Goal: Find specific page/section

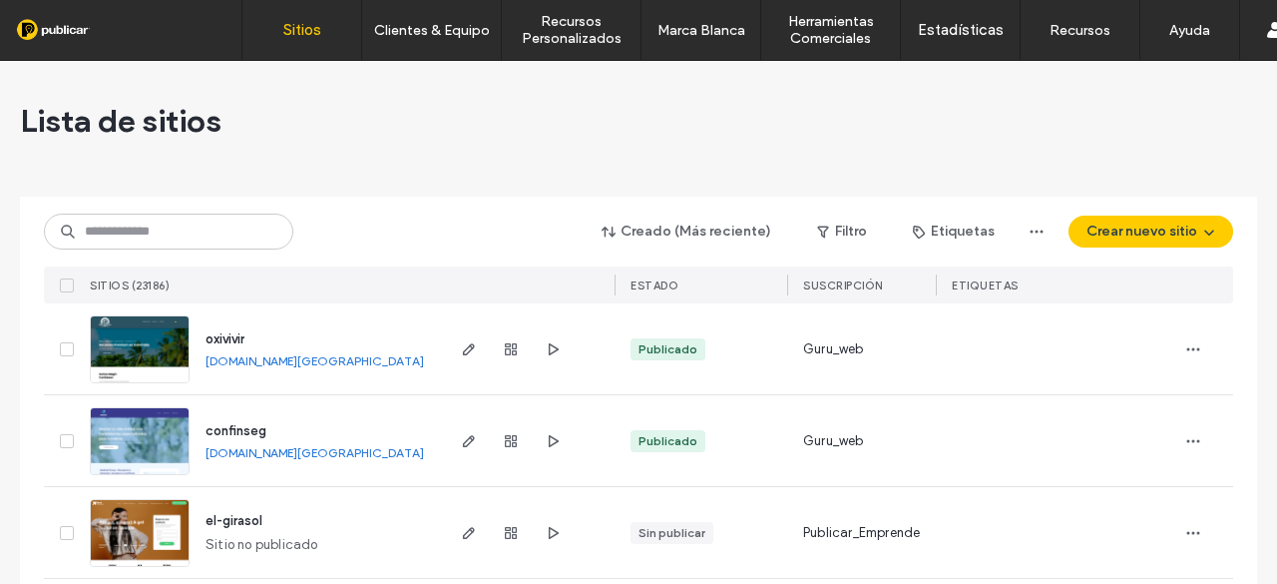
click at [171, 242] on input at bounding box center [168, 232] width 249 height 36
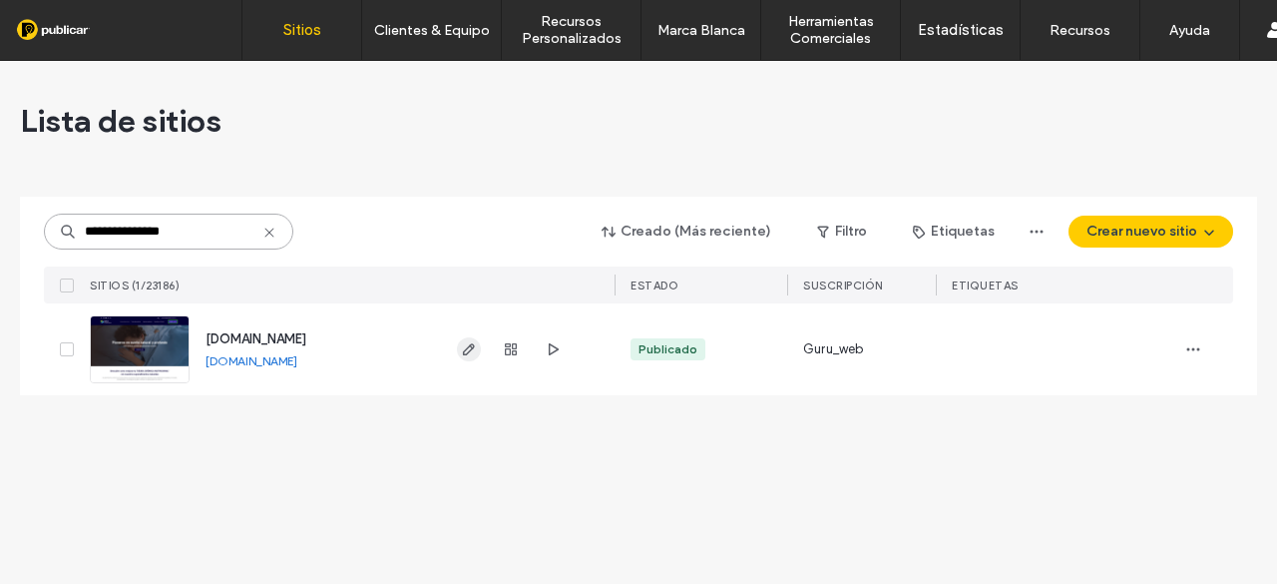
type input "**********"
click at [477, 349] on span "button" at bounding box center [469, 349] width 24 height 24
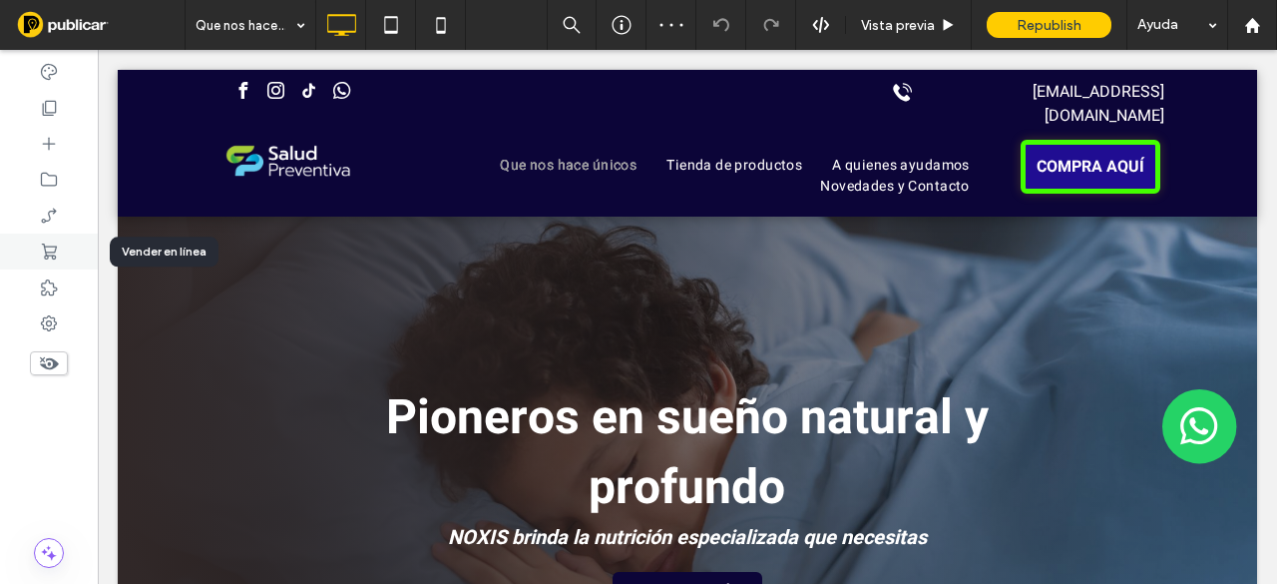
click at [50, 246] on use at bounding box center [49, 251] width 15 height 16
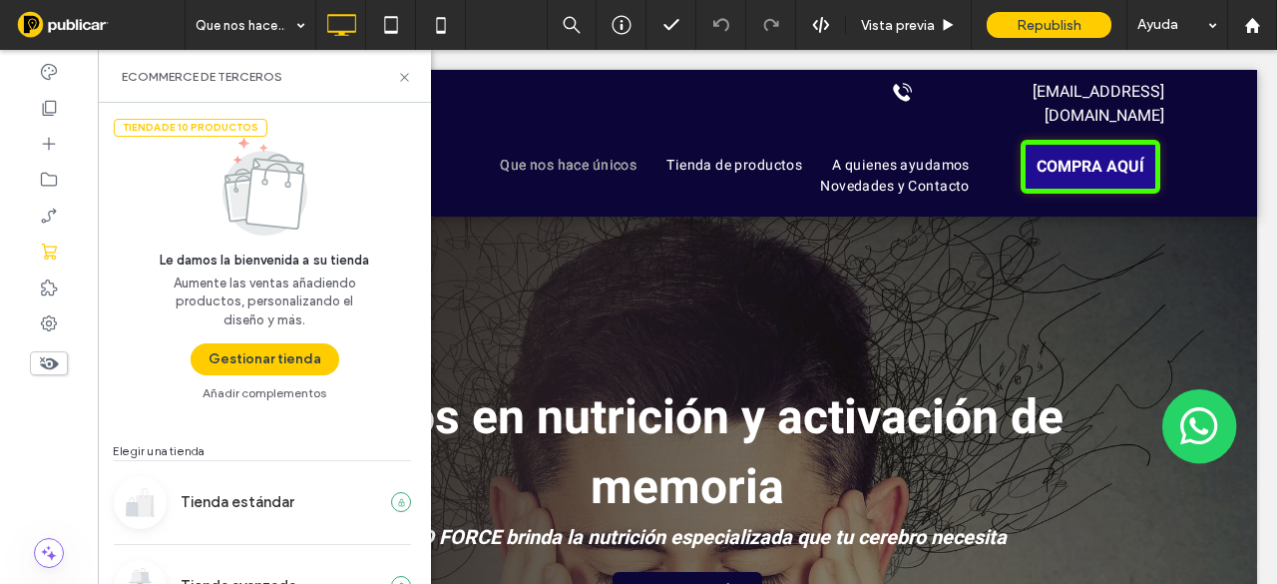
scroll to position [46, 0]
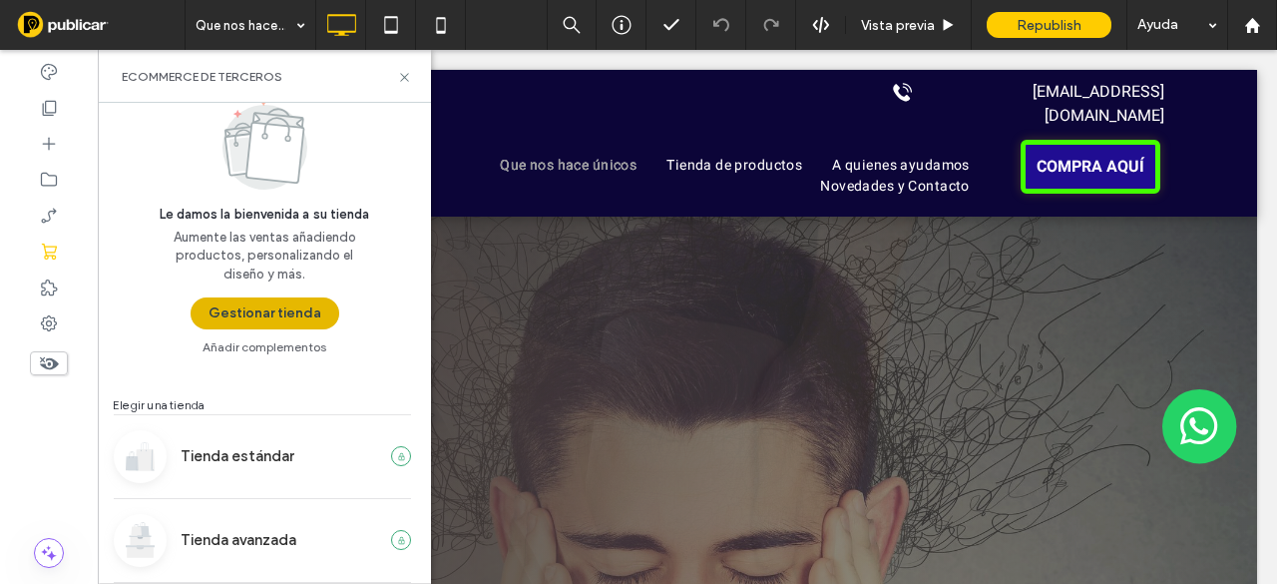
click at [287, 320] on button "Gestionar tienda" at bounding box center [265, 313] width 149 height 32
